Goal: Ask a question

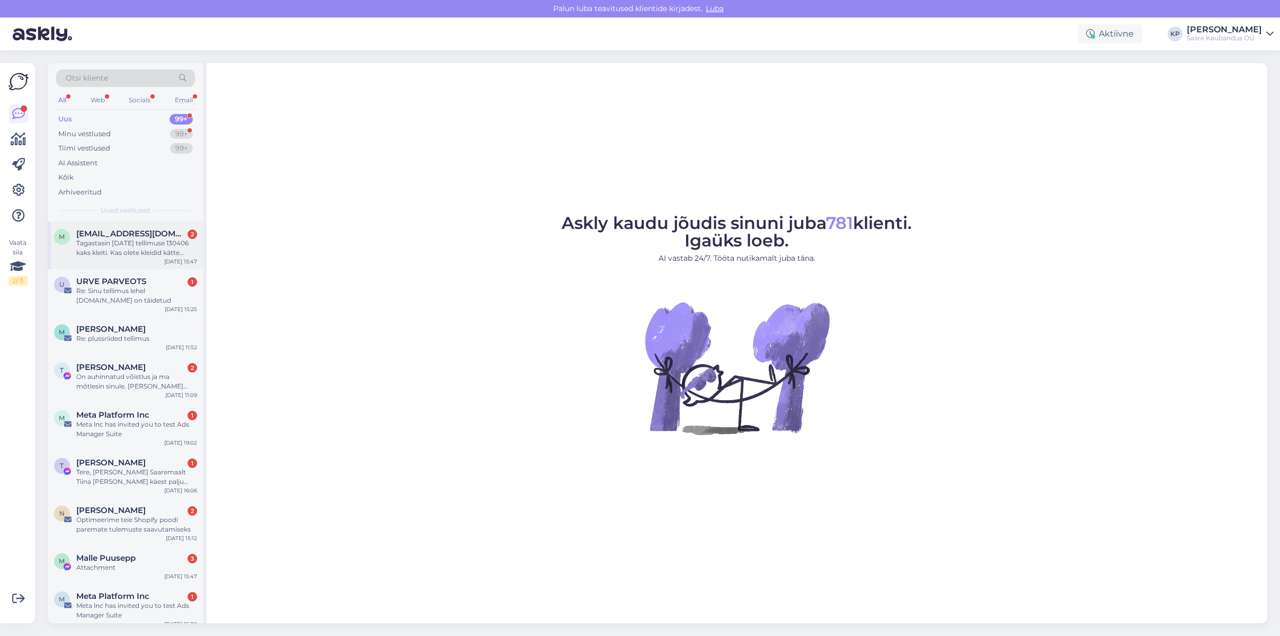
click at [133, 238] on div "Tagastasin [DATE] tellimuse 130406 kaks kleiti. Kas olete kleidid kätte saanud …" at bounding box center [136, 247] width 121 height 19
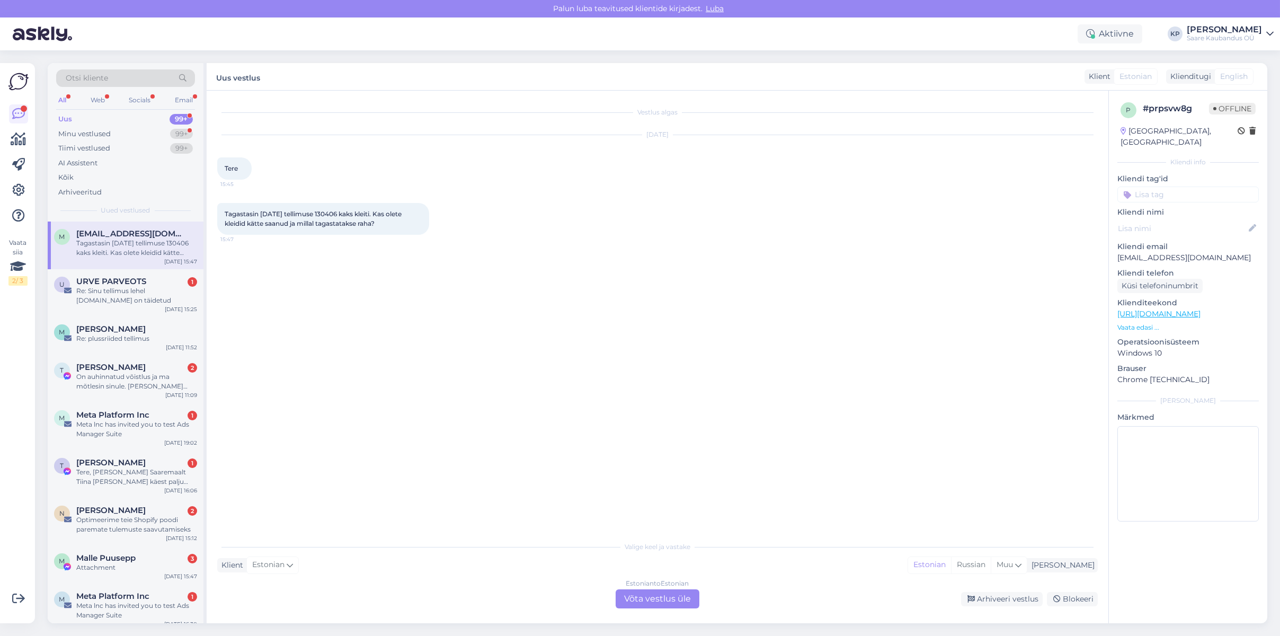
click at [670, 596] on div "Estonian to Estonian Võta vestlus üle" at bounding box center [657, 598] width 84 height 19
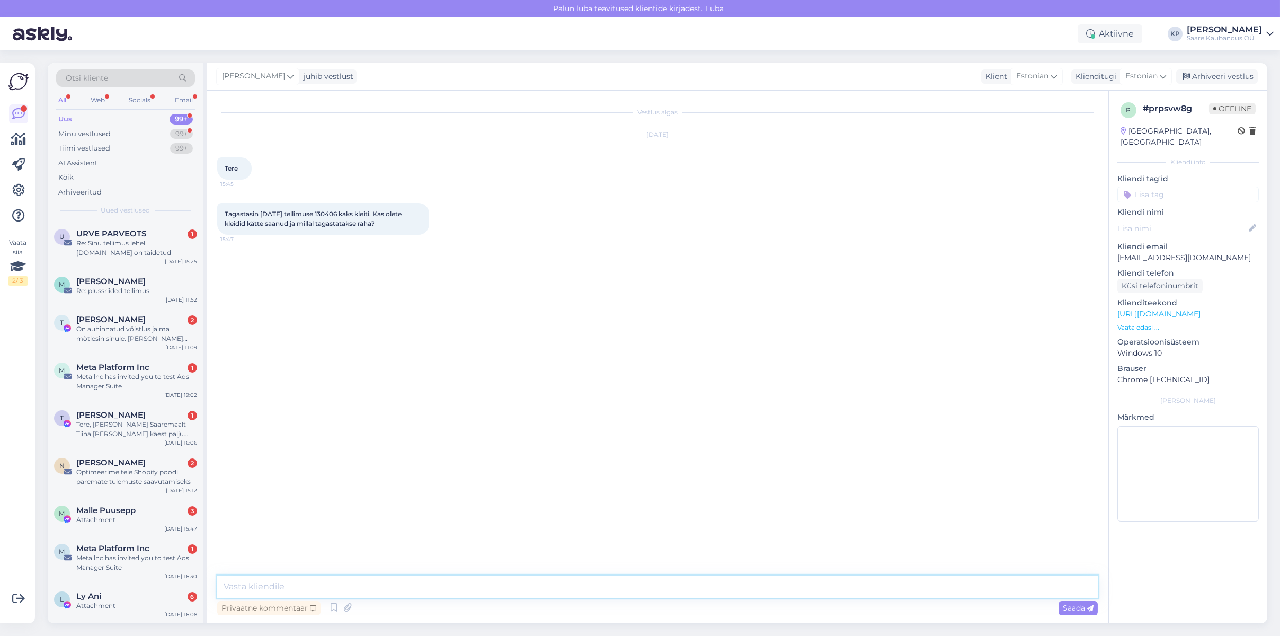
click at [255, 586] on textarea at bounding box center [657, 586] width 880 height 22
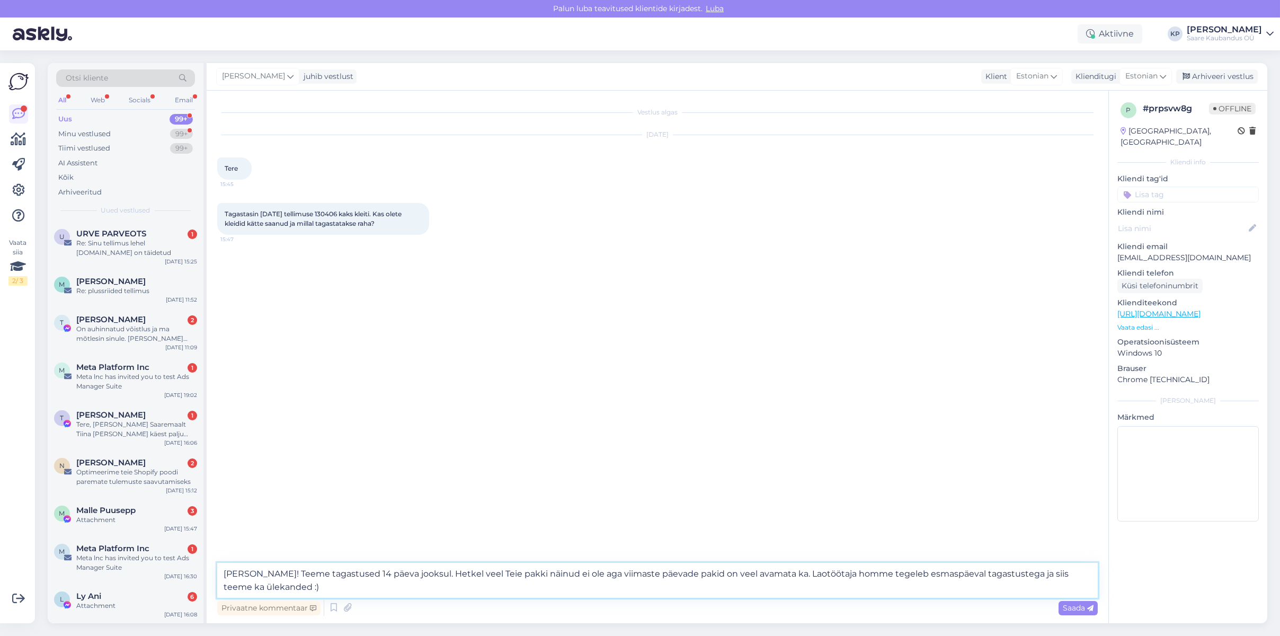
click at [428, 570] on textarea "[PERSON_NAME]! Teeme tagastused 14 päeva jooksul. Hetkel veel Teie pakki näinud…" at bounding box center [657, 579] width 880 height 35
click at [358, 570] on textarea "[PERSON_NAME]! Teeme tagastused 14 päeva jooksul. Hetkel veel Teie pakki näinud…" at bounding box center [657, 579] width 880 height 35
click at [449, 569] on textarea "[PERSON_NAME]! Teeme tagastused kuni 14 päeva jooksul. Hetkel veel Teie pakki n…" at bounding box center [657, 579] width 880 height 35
click at [1013, 567] on textarea "[PERSON_NAME]! Teeme tagastused kuni 14 päeva jooksul, reeglina jõuame ikka var…" at bounding box center [657, 579] width 880 height 35
click at [431, 581] on textarea "[PERSON_NAME]! Teeme tagastused kuni 14 päeva jooksul, reeglina jõuame ikka var…" at bounding box center [657, 579] width 880 height 35
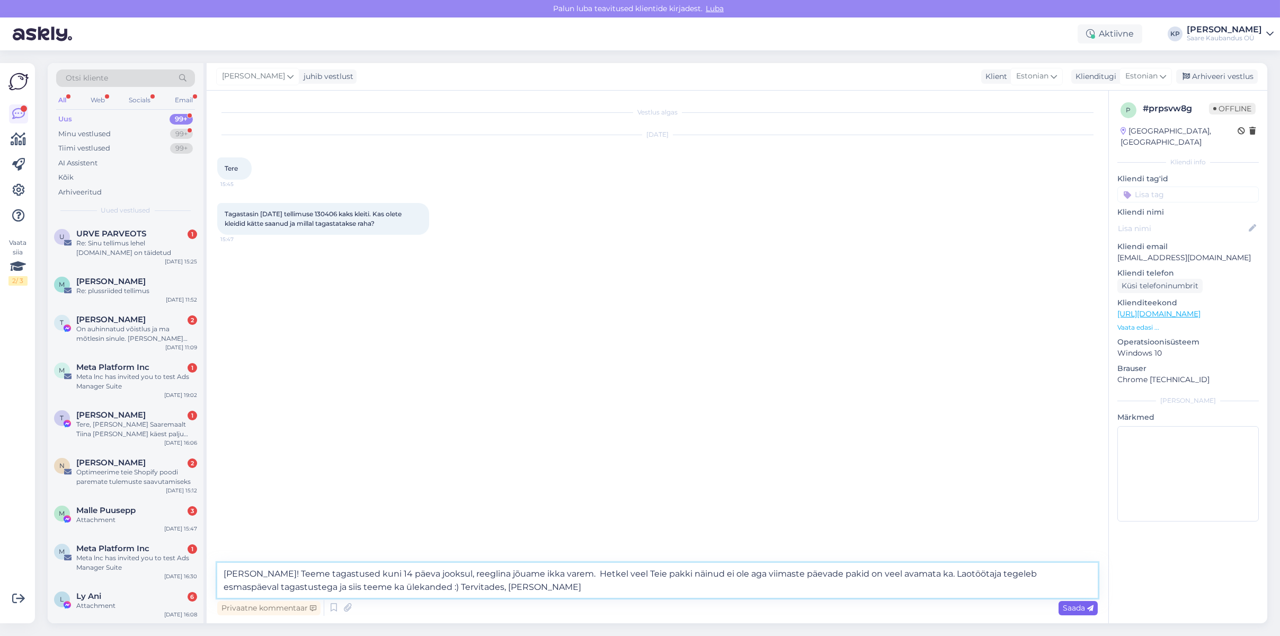
type textarea "[PERSON_NAME]! Teeme tagastused kuni 14 päeva jooksul, reeglina jõuame ikka var…"
click at [1078, 606] on span "Saada" at bounding box center [1077, 608] width 31 height 10
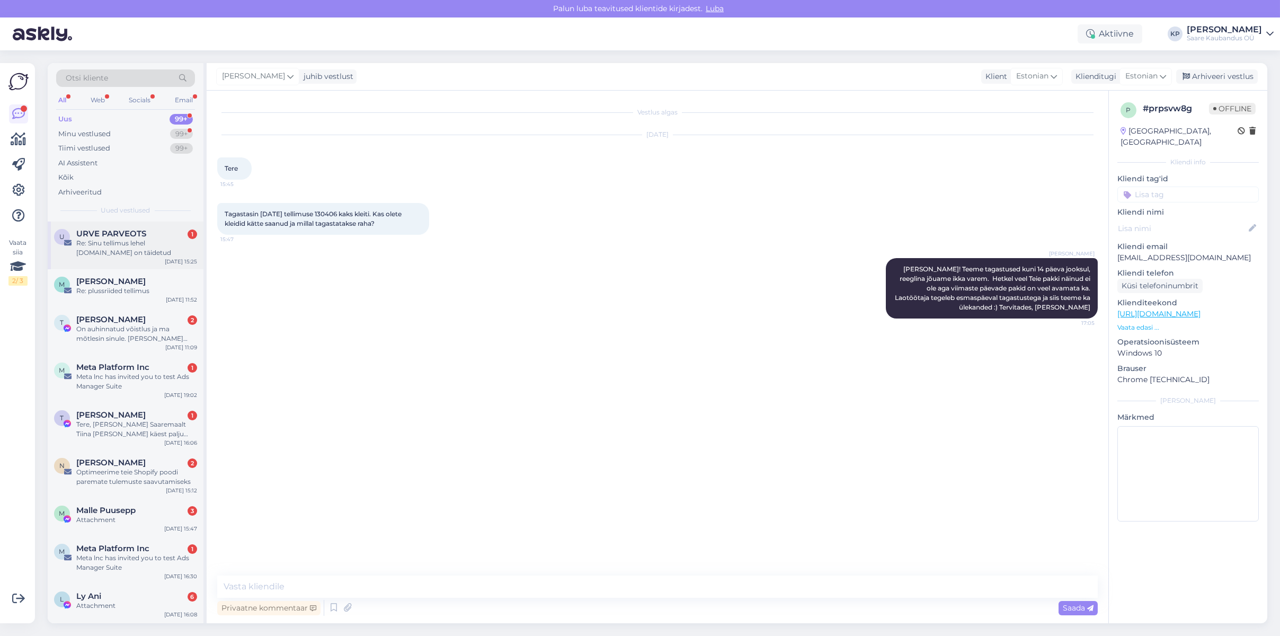
click at [111, 233] on span "URVE PARVEOTS" at bounding box center [111, 234] width 70 height 10
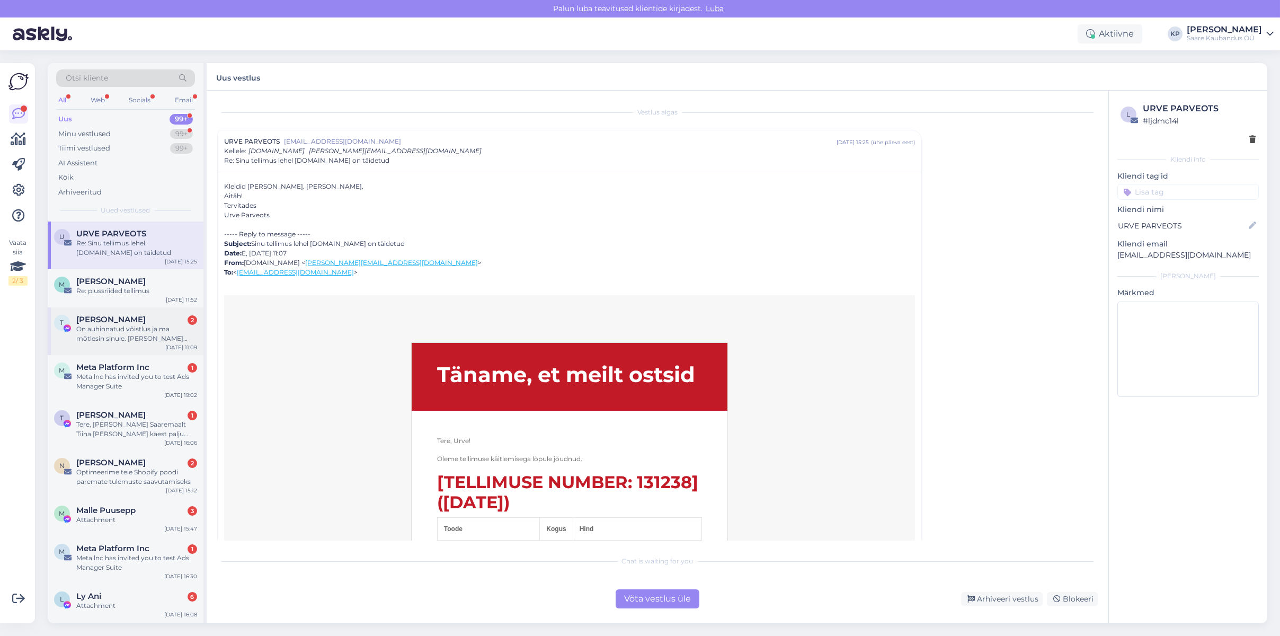
click at [93, 324] on div "On auhinnatud võistlus ja ma mõtlesin sinule. [PERSON_NAME] kooditud sõnumi, si…" at bounding box center [136, 333] width 121 height 19
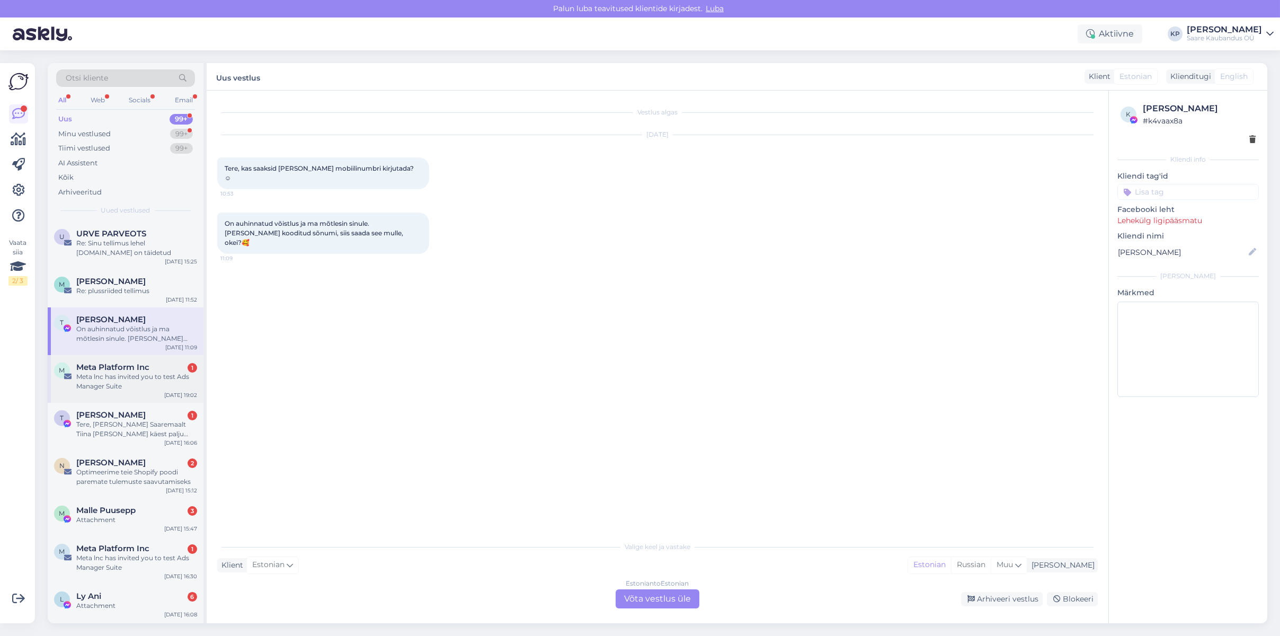
click at [108, 368] on span "Meta Platform Inc" at bounding box center [112, 367] width 73 height 10
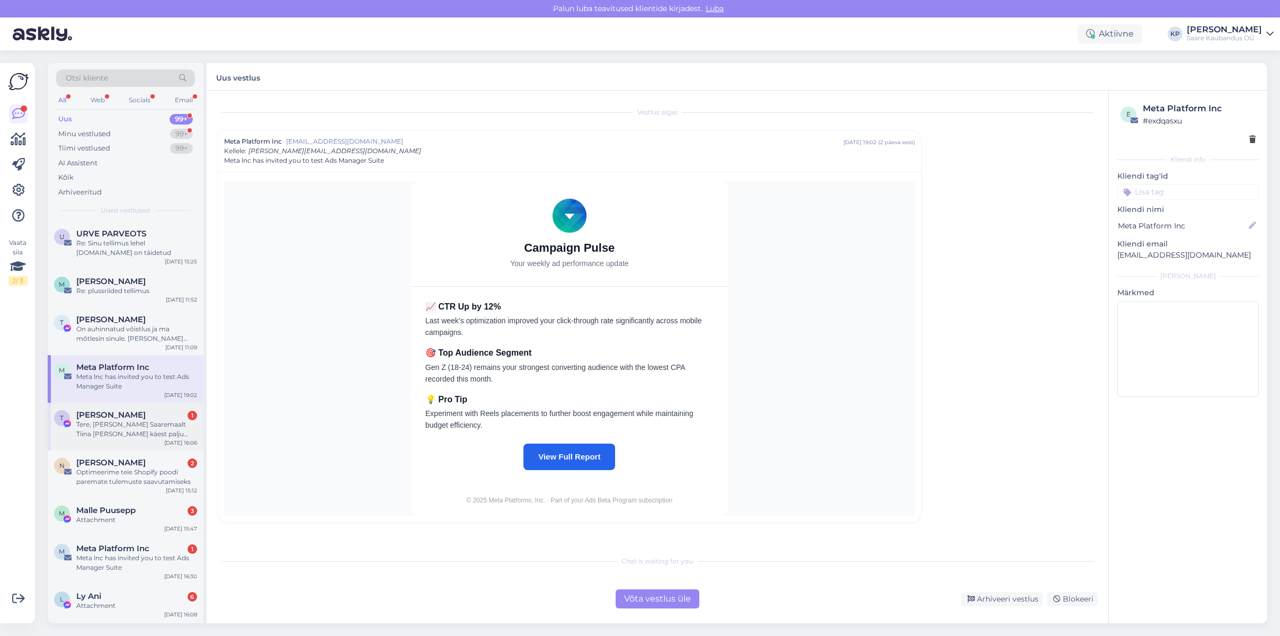
click at [113, 412] on span "[PERSON_NAME]" at bounding box center [110, 415] width 69 height 10
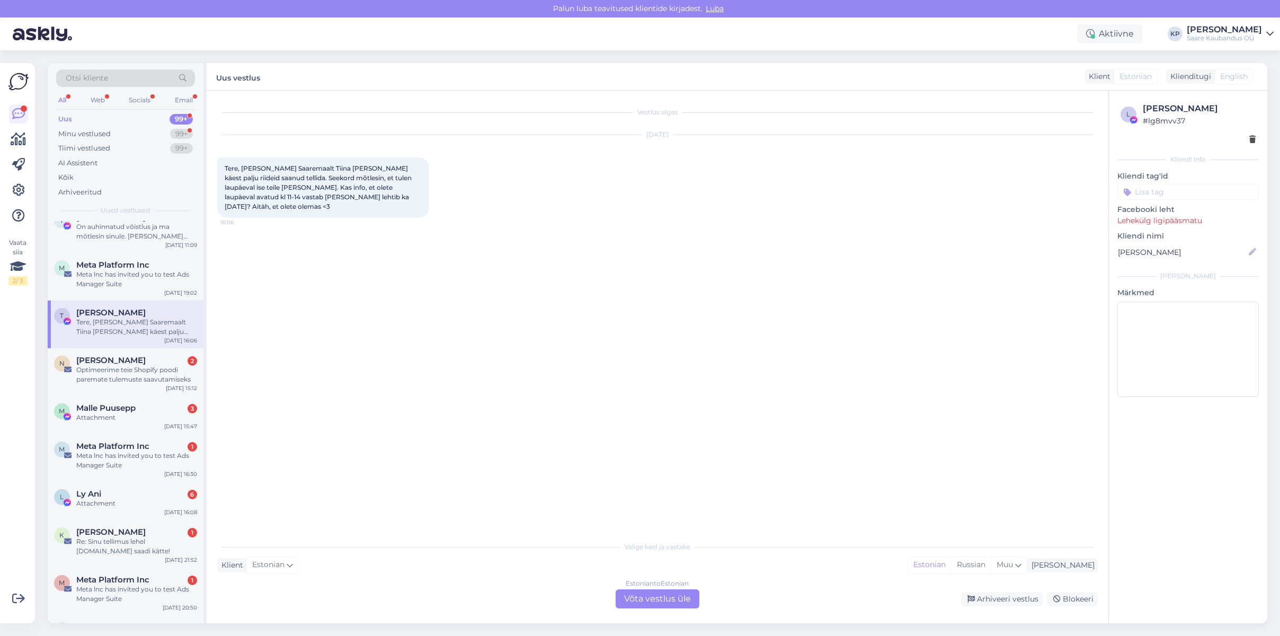
scroll to position [106, 0]
click at [103, 359] on span "[PERSON_NAME]" at bounding box center [110, 357] width 69 height 10
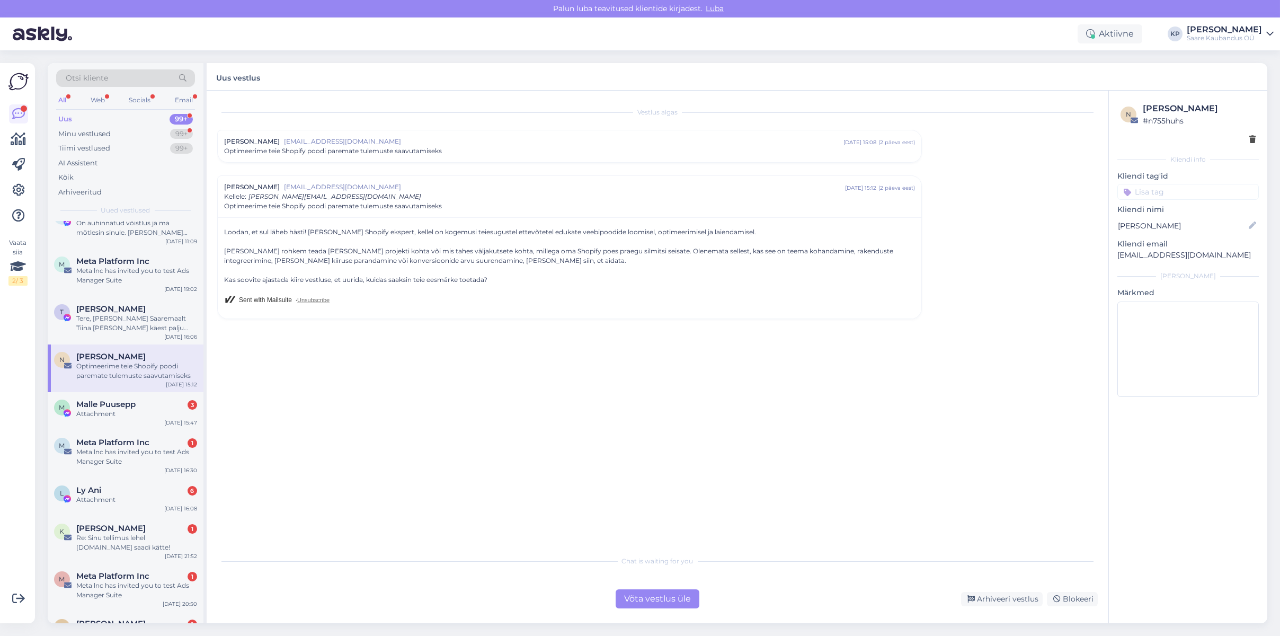
scroll to position [0, 0]
